Goal: Task Accomplishment & Management: Manage account settings

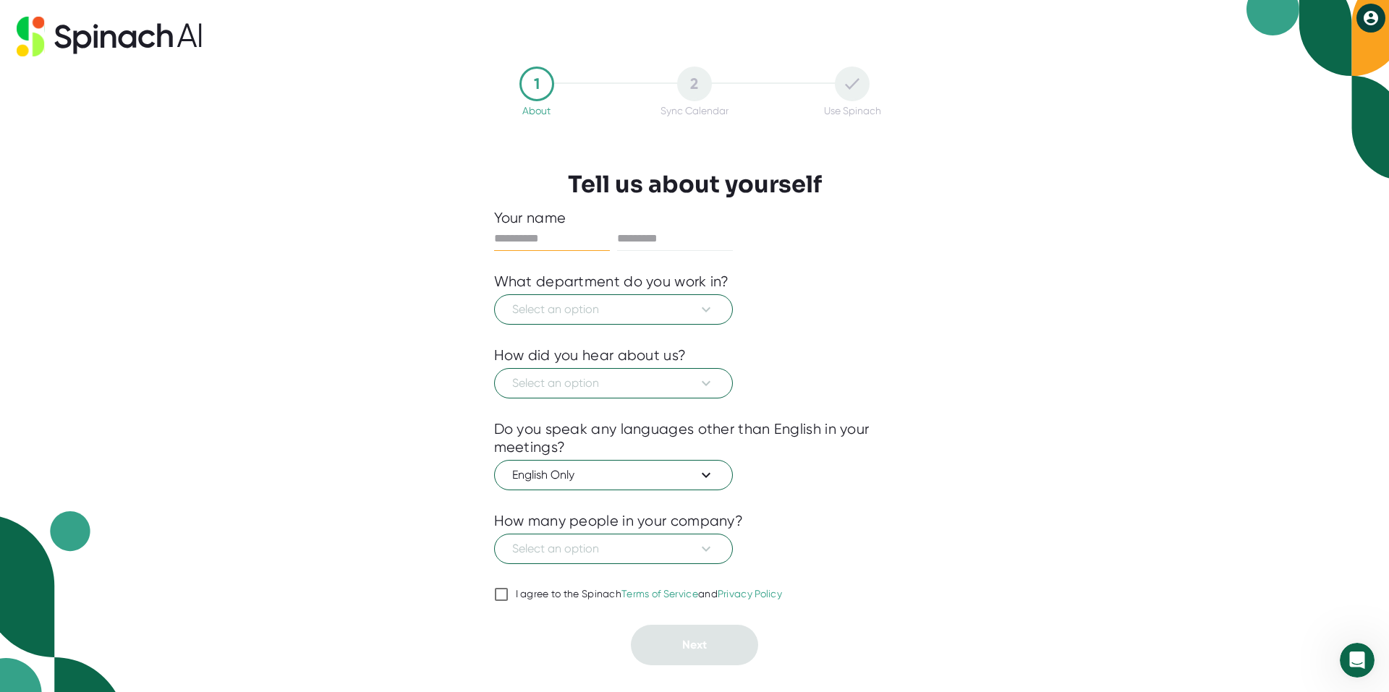
click at [571, 247] on input "text" at bounding box center [552, 238] width 116 height 23
click at [498, 270] on div at bounding box center [694, 262] width 401 height 22
click at [531, 234] on input "text" at bounding box center [552, 238] width 116 height 23
type input "****"
click at [653, 236] on input "text" at bounding box center [675, 238] width 116 height 23
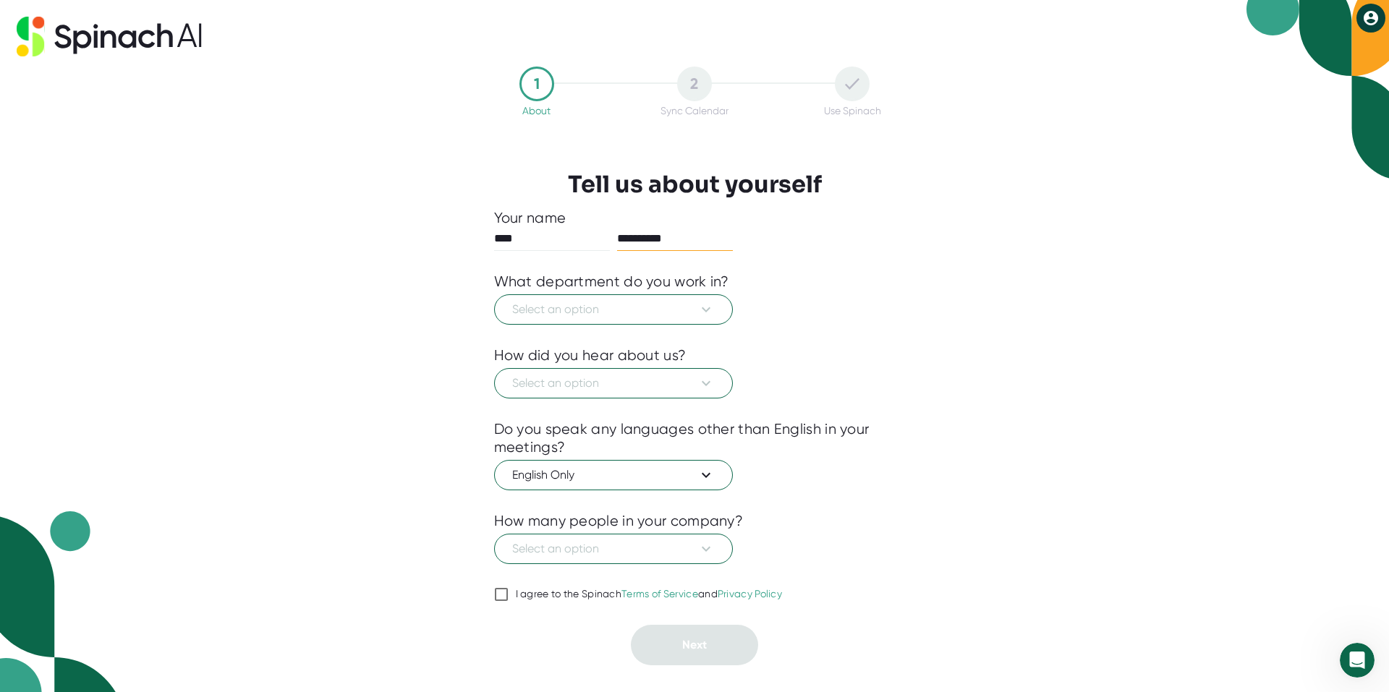
type input "**********"
click at [587, 273] on div "What department do you work in?" at bounding box center [611, 282] width 235 height 18
click at [611, 315] on span "Select an option" at bounding box center [613, 309] width 203 height 17
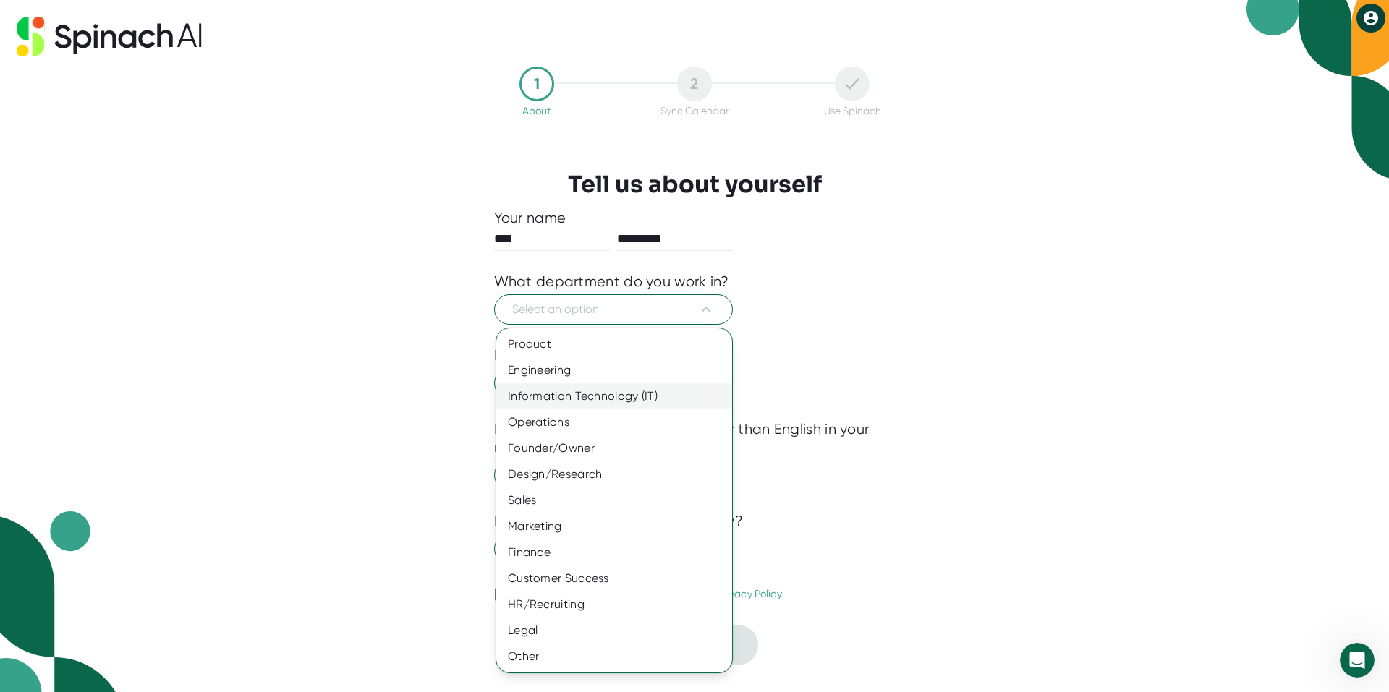
click at [619, 387] on div "Information Technology (IT)" at bounding box center [614, 396] width 236 height 26
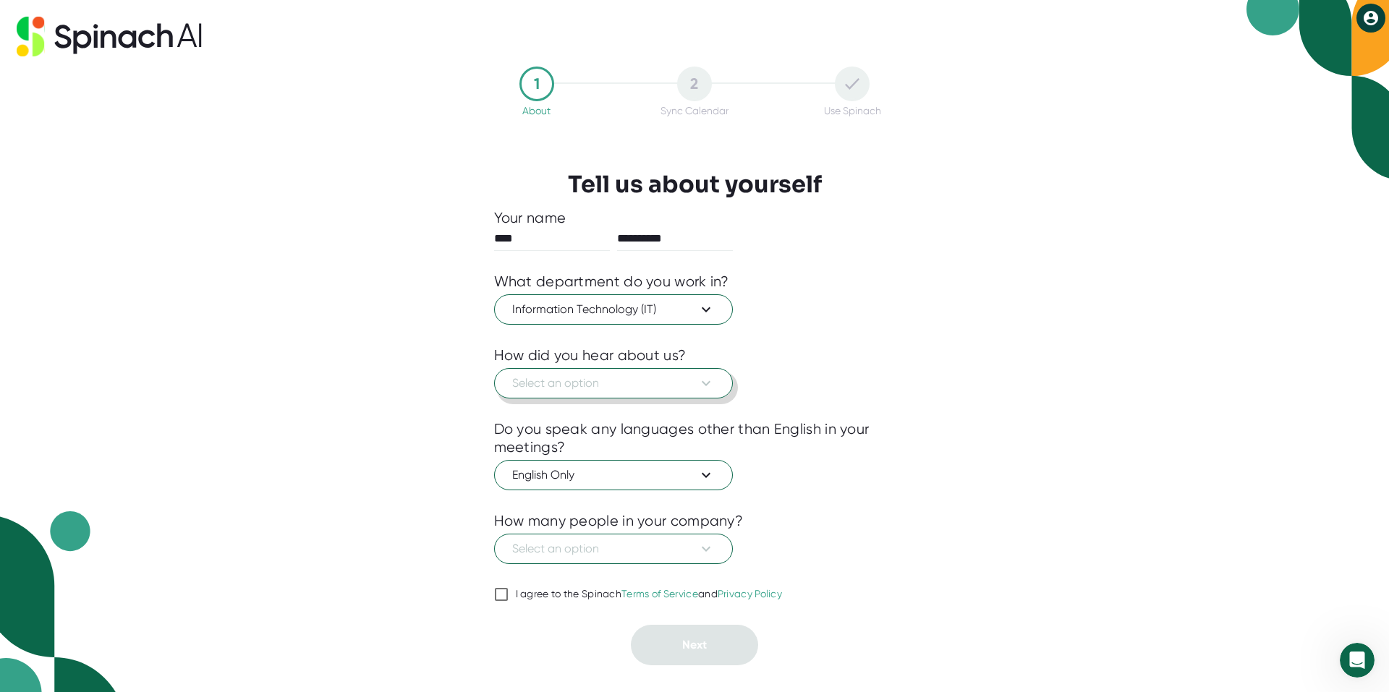
click at [615, 382] on span "Select an option" at bounding box center [613, 383] width 203 height 17
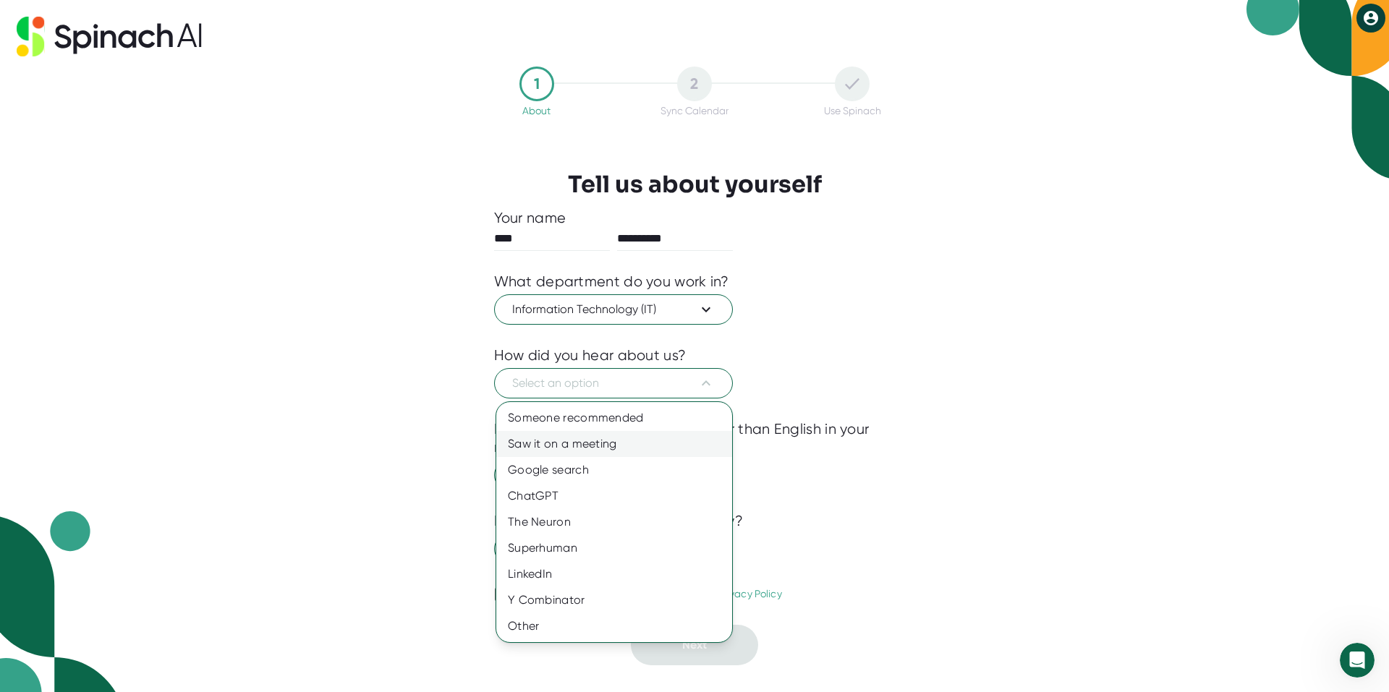
click at [608, 434] on div "Saw it on a meeting" at bounding box center [614, 444] width 236 height 26
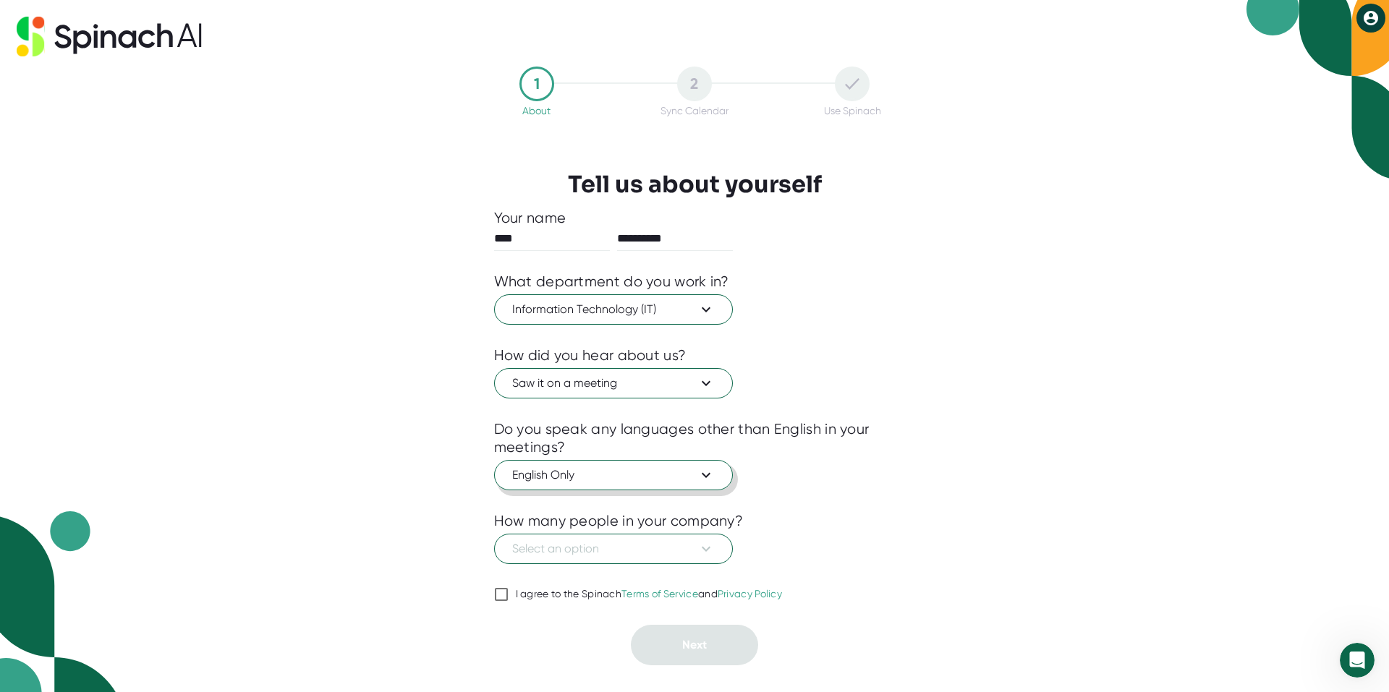
click at [609, 466] on button "English Only" at bounding box center [613, 475] width 239 height 30
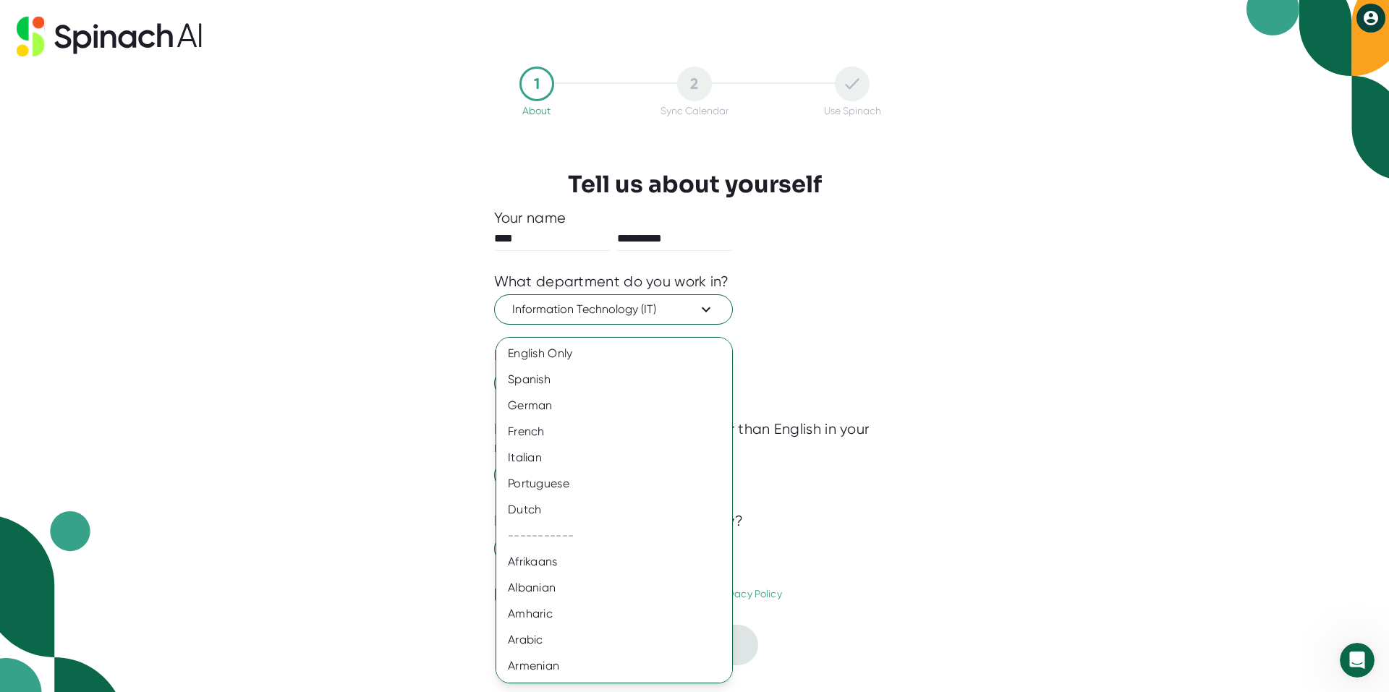
click at [378, 411] on div at bounding box center [694, 346] width 1389 height 692
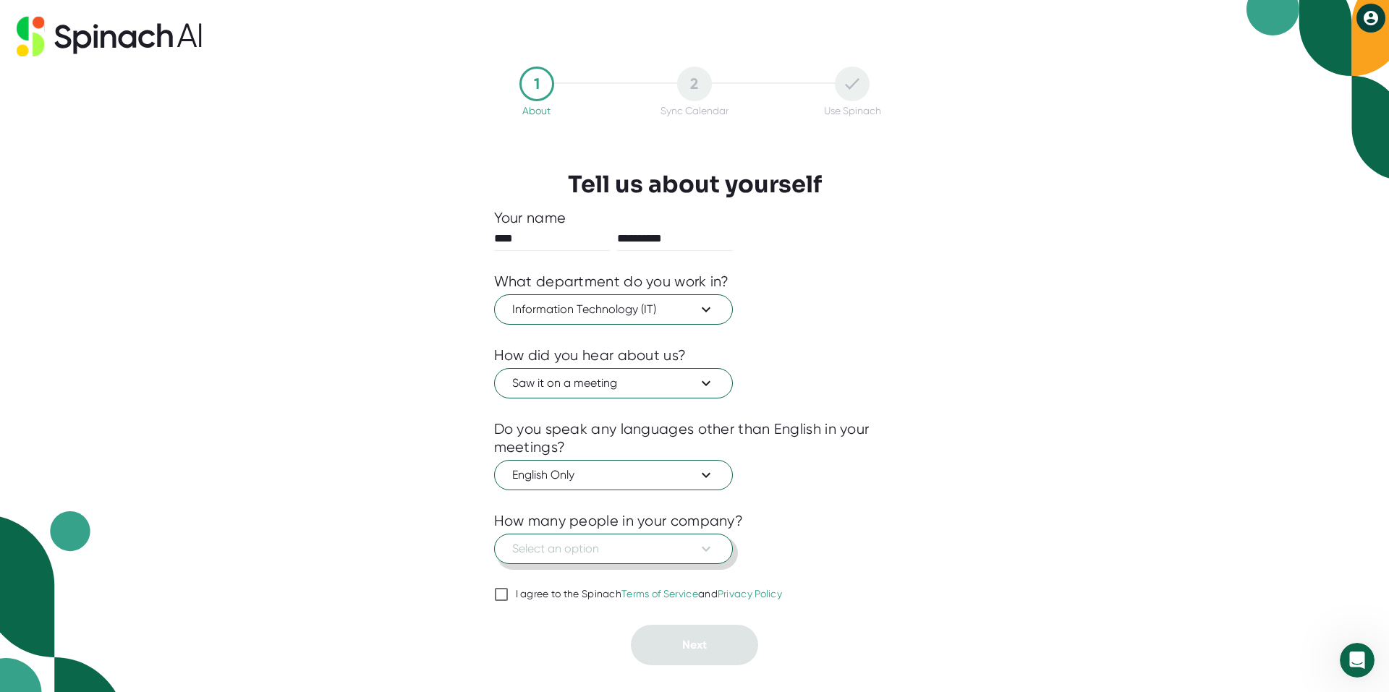
click at [578, 551] on span "Select an option" at bounding box center [613, 548] width 203 height 17
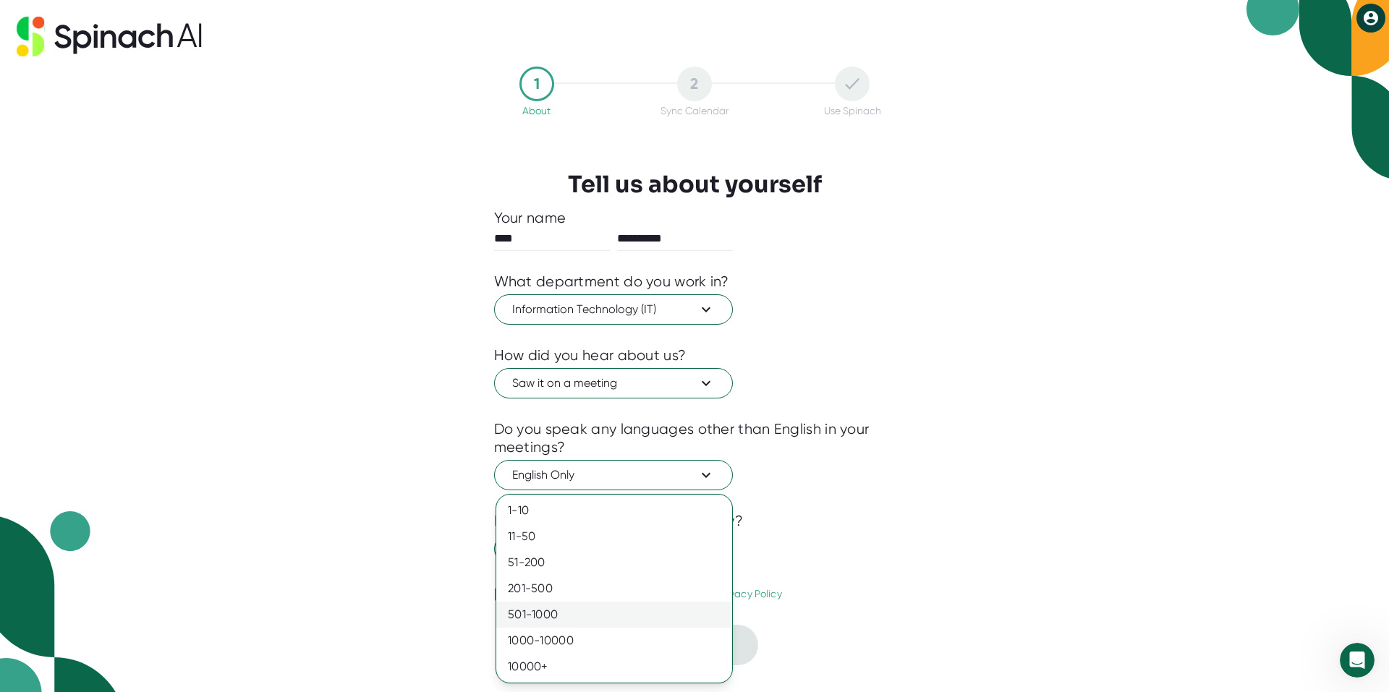
click at [582, 604] on div "501-1000" at bounding box center [614, 615] width 236 height 26
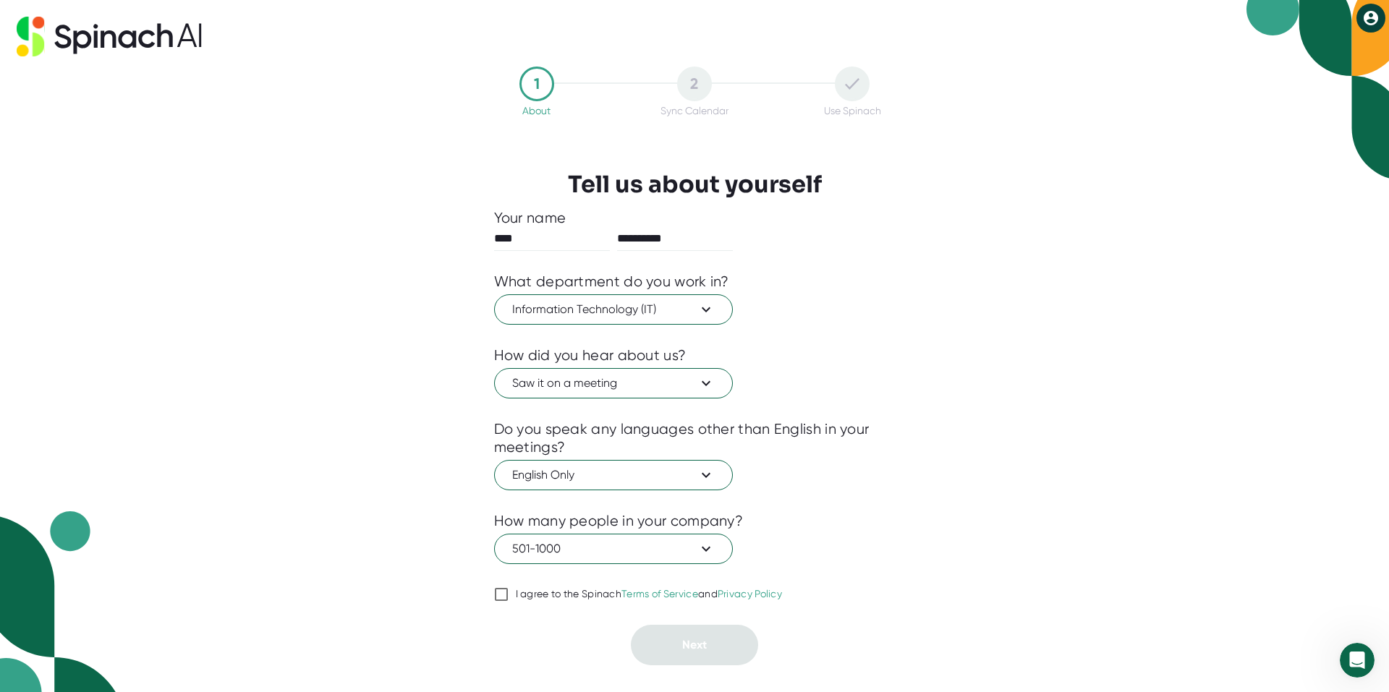
click at [502, 590] on input "I agree to the Spinach Terms of Service and Privacy Policy" at bounding box center [501, 594] width 14 height 17
checkbox input "true"
click at [674, 639] on button "Next" at bounding box center [694, 645] width 127 height 41
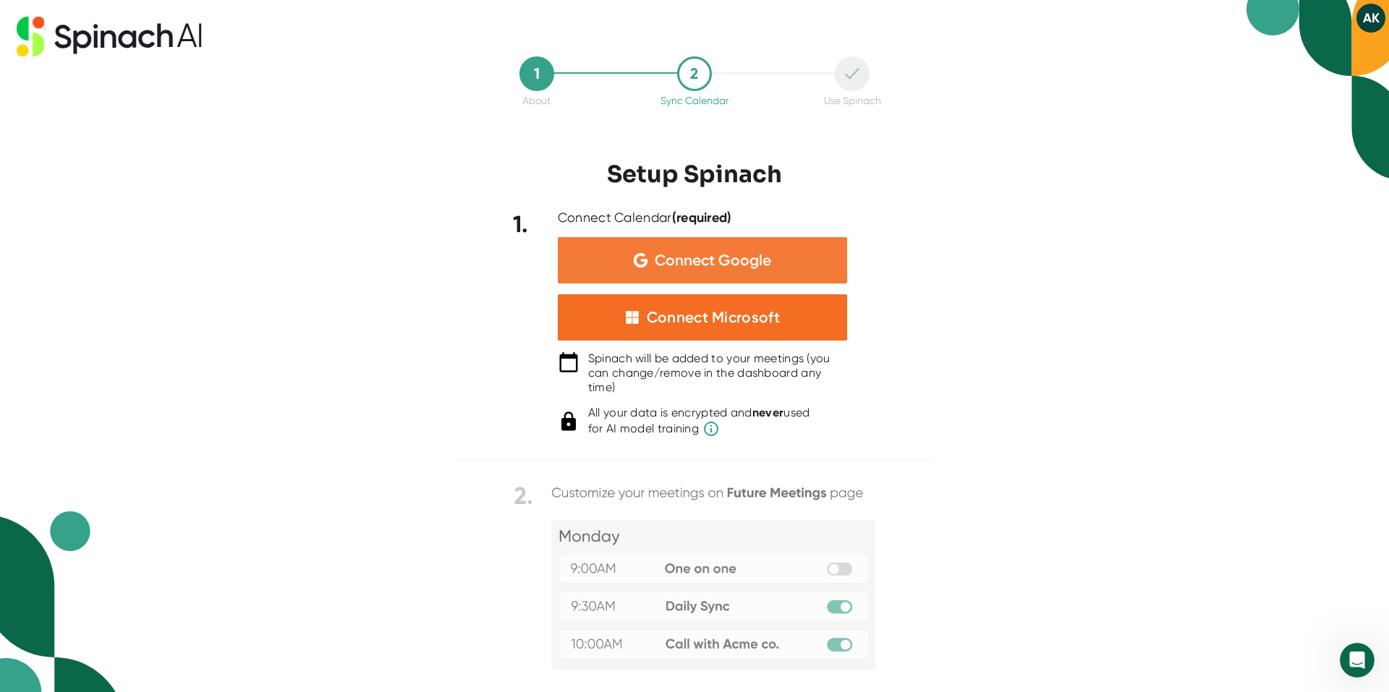
click at [726, 248] on div "Connect Google" at bounding box center [702, 260] width 289 height 46
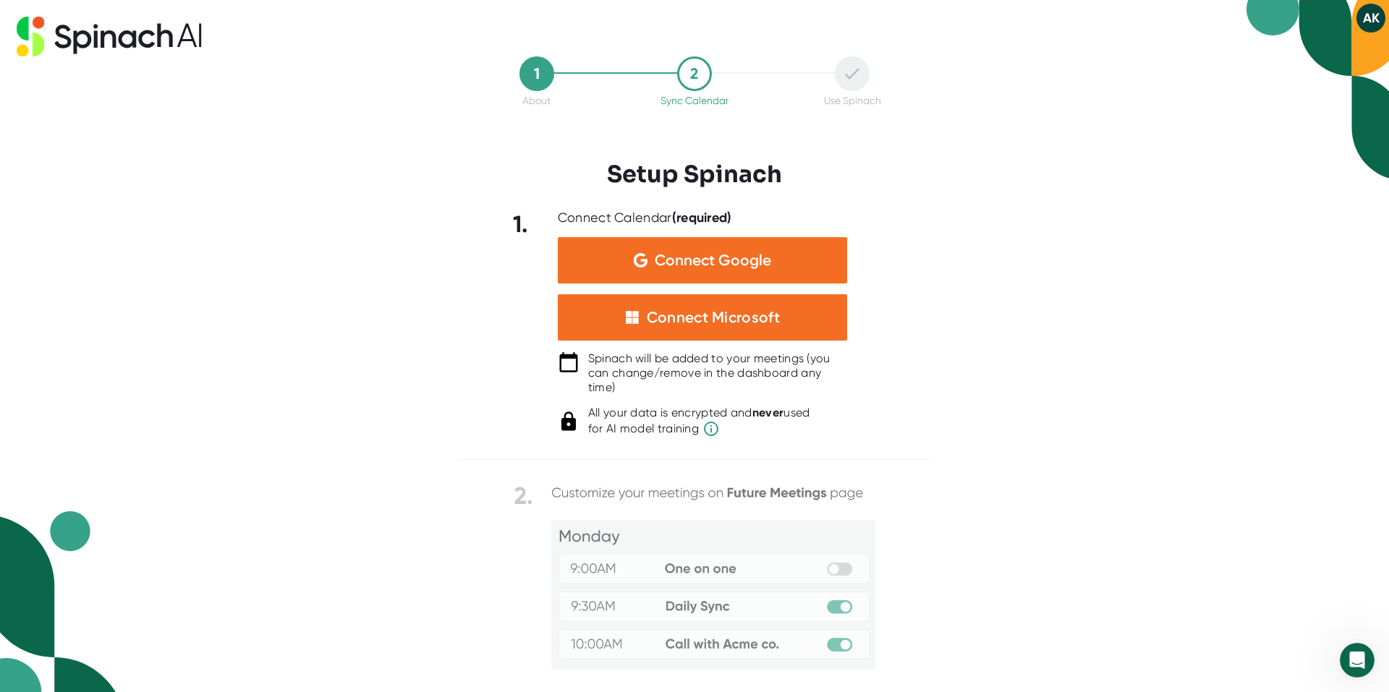
click at [145, 34] on icon at bounding box center [132, 36] width 79 height 24
